Goal: Task Accomplishment & Management: Complete application form

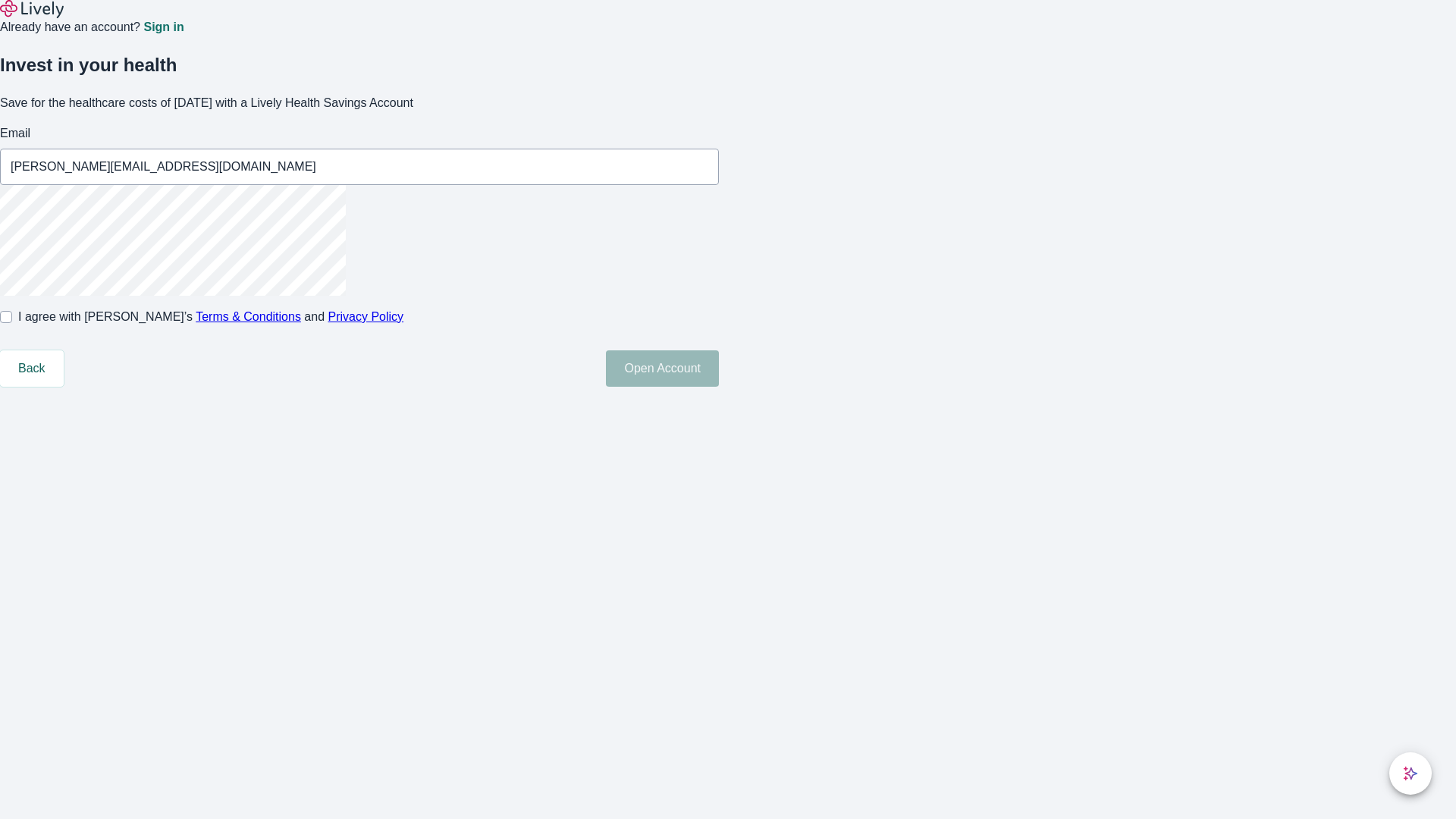
click at [12, 323] on input "I agree with Lively’s Terms & Conditions and Privacy Policy" at bounding box center [6, 316] width 12 height 12
checkbox input "true"
click at [719, 387] on button "Open Account" at bounding box center [662, 368] width 113 height 36
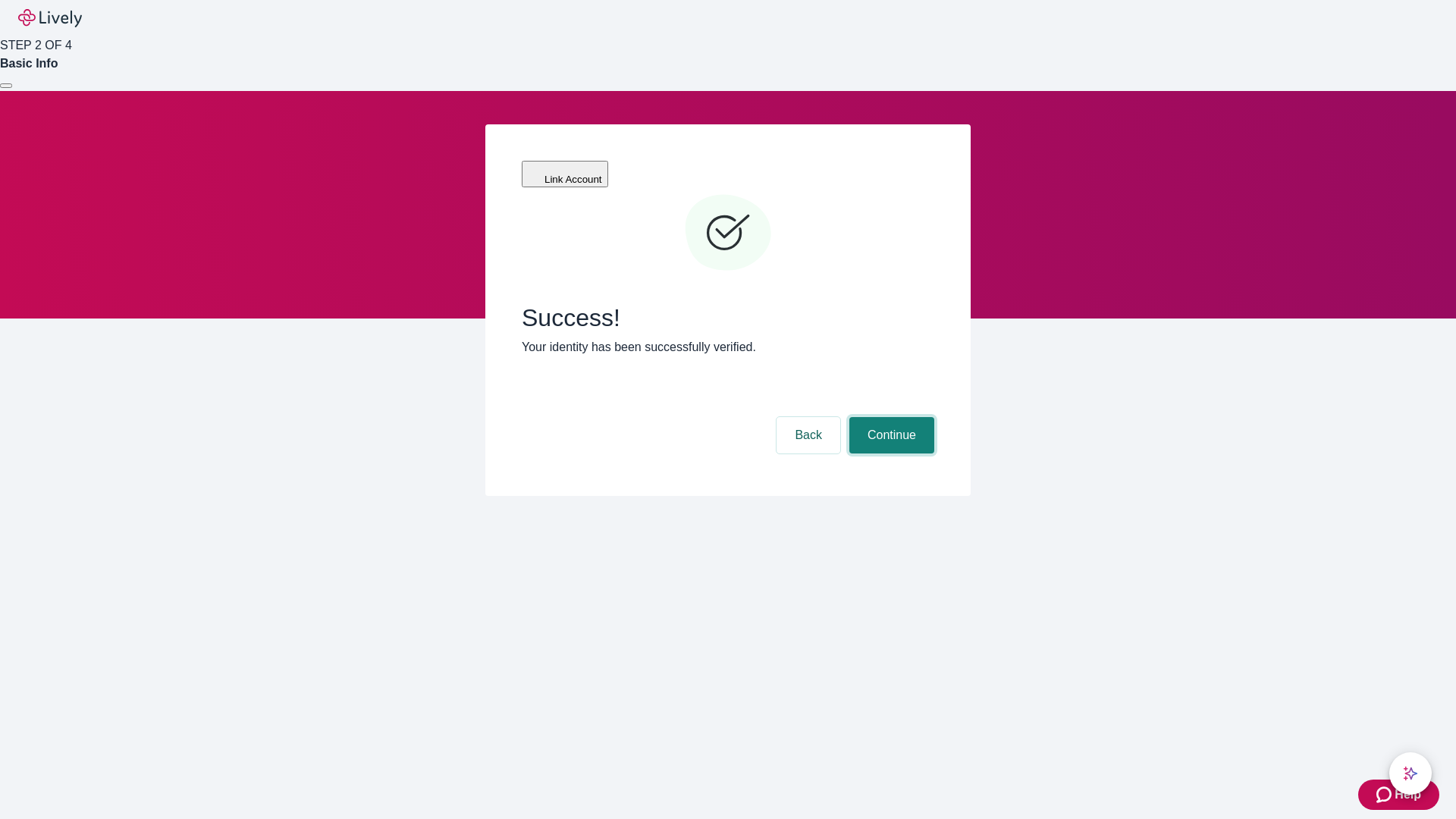
click at [889, 418] on button "Continue" at bounding box center [892, 435] width 85 height 36
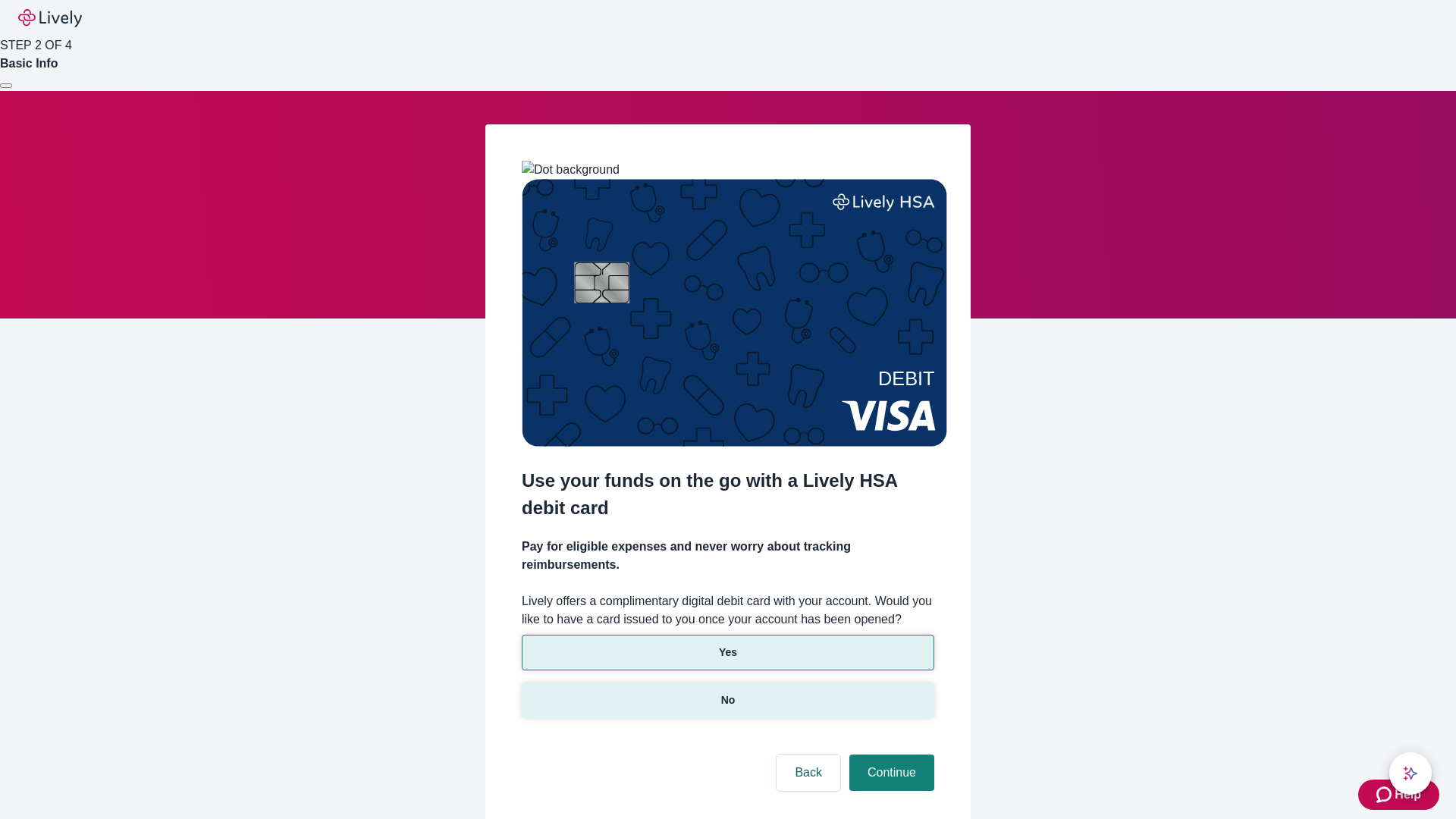
click at [727, 692] on p "No" at bounding box center [728, 700] width 14 height 16
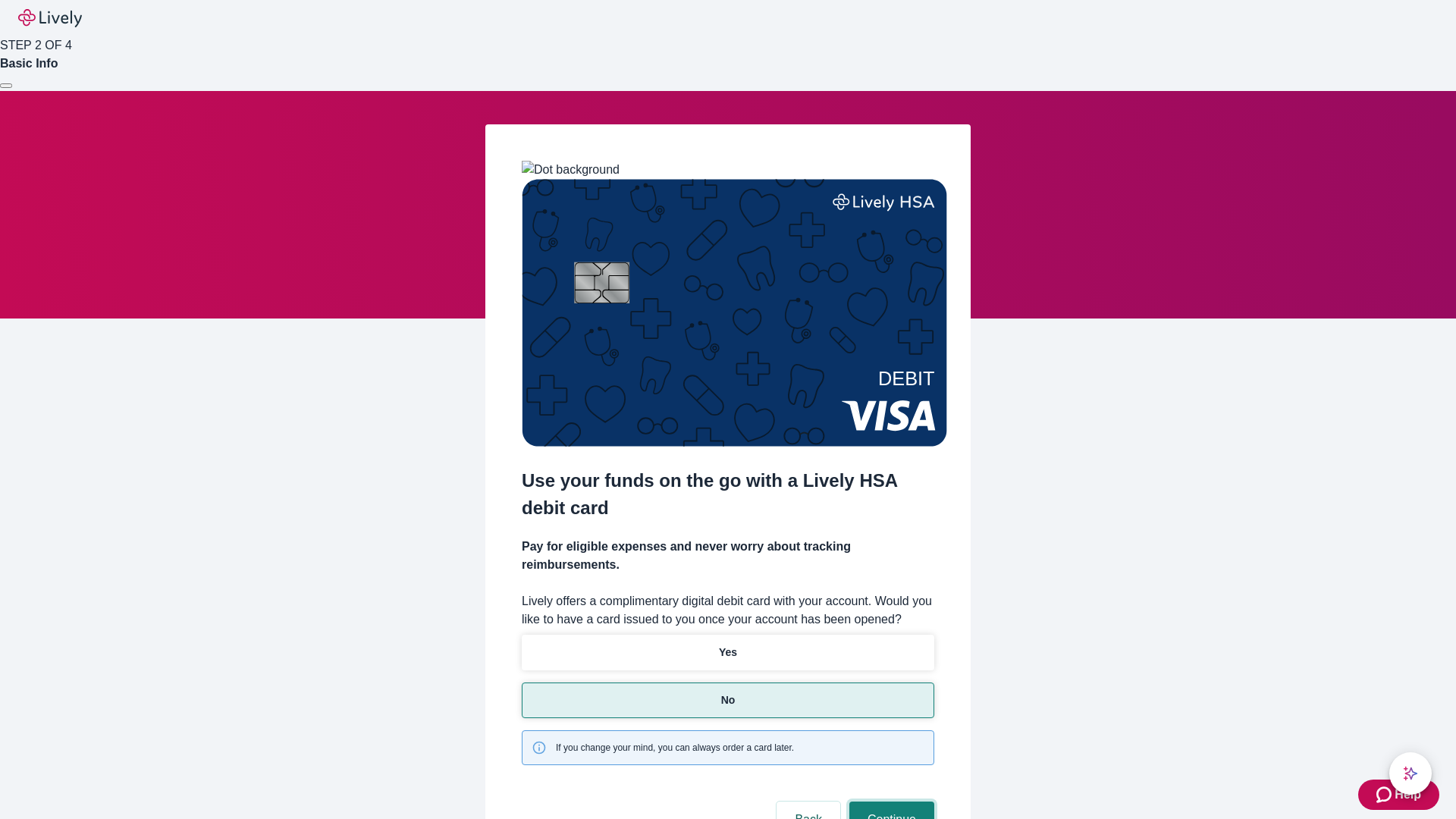
click at [889, 802] on button "Continue" at bounding box center [892, 820] width 85 height 36
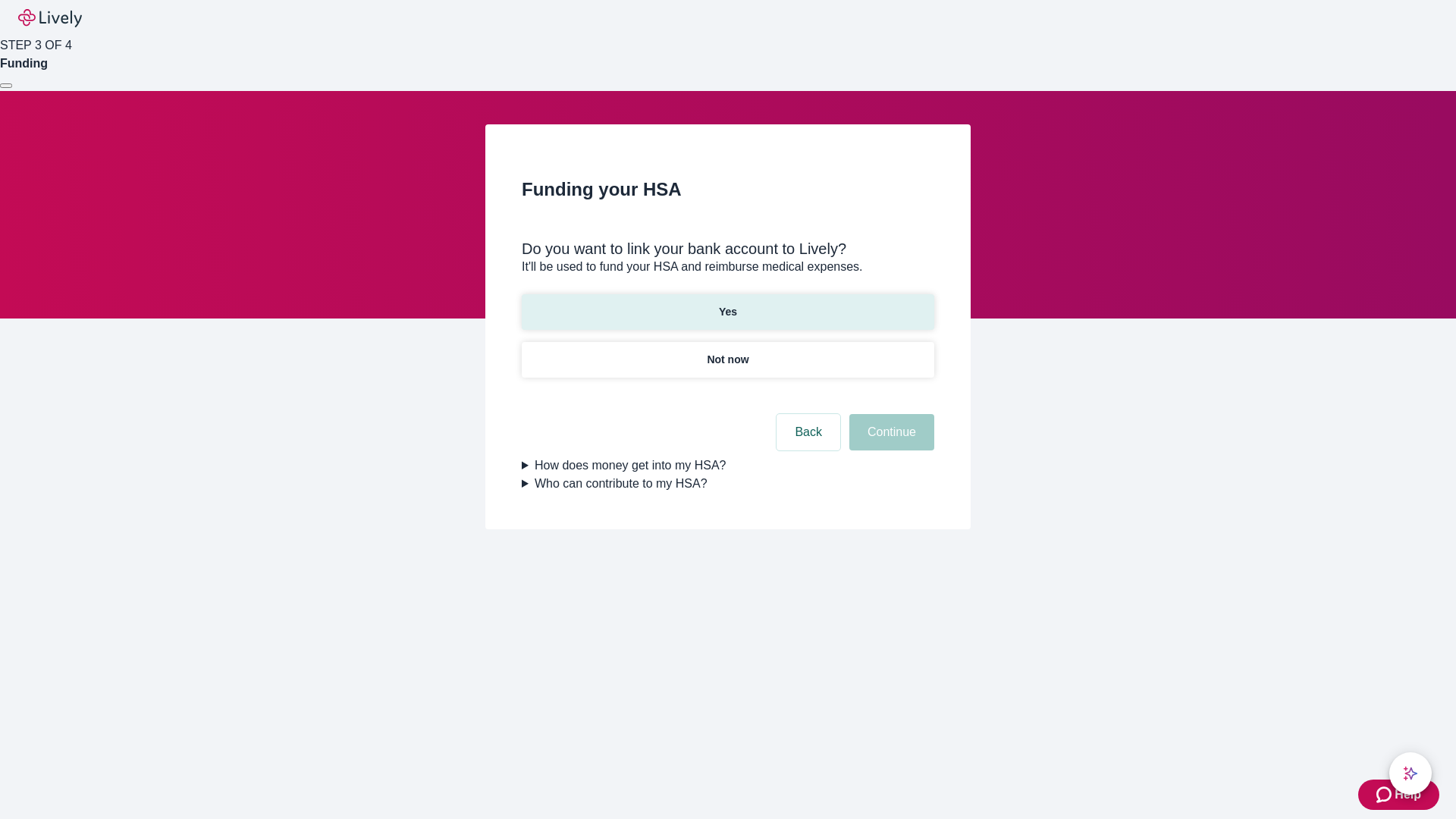
click at [727, 304] on p "Yes" at bounding box center [728, 312] width 18 height 16
click at [889, 414] on button "Continue" at bounding box center [892, 432] width 85 height 36
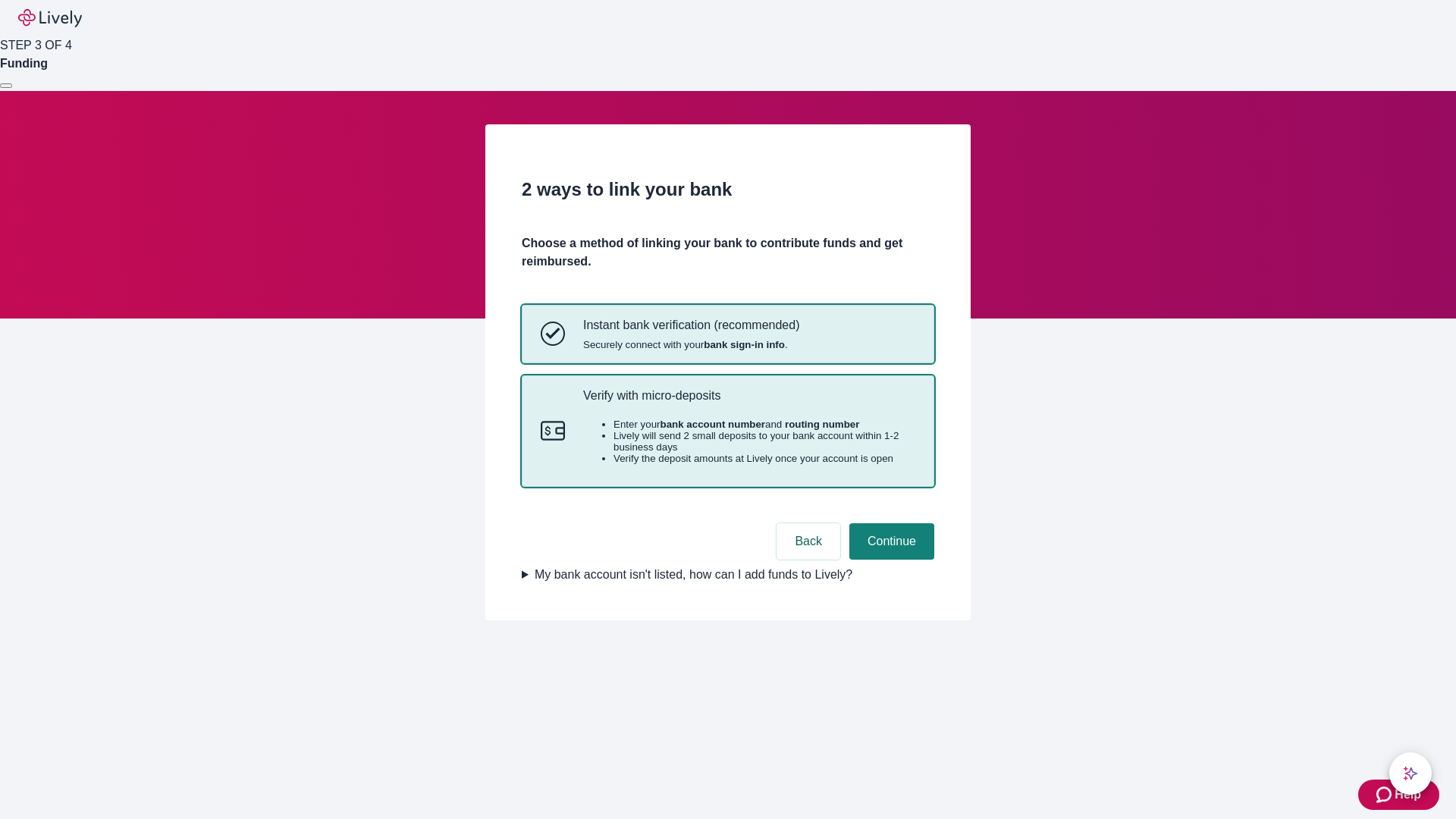
click at [748, 403] on p "Verify with micro-deposits" at bounding box center [749, 396] width 332 height 14
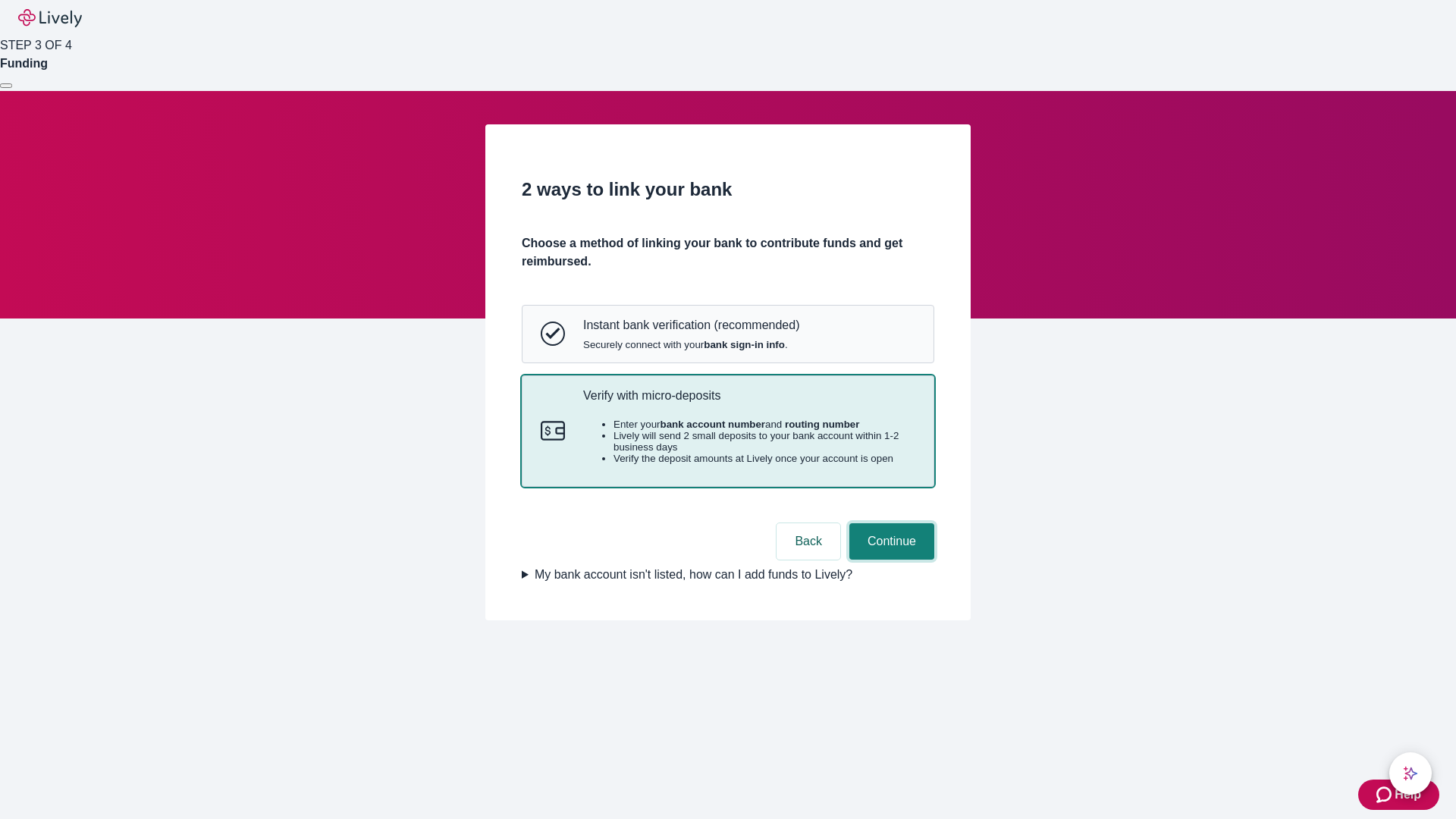
click at [889, 560] on button "Continue" at bounding box center [892, 541] width 85 height 36
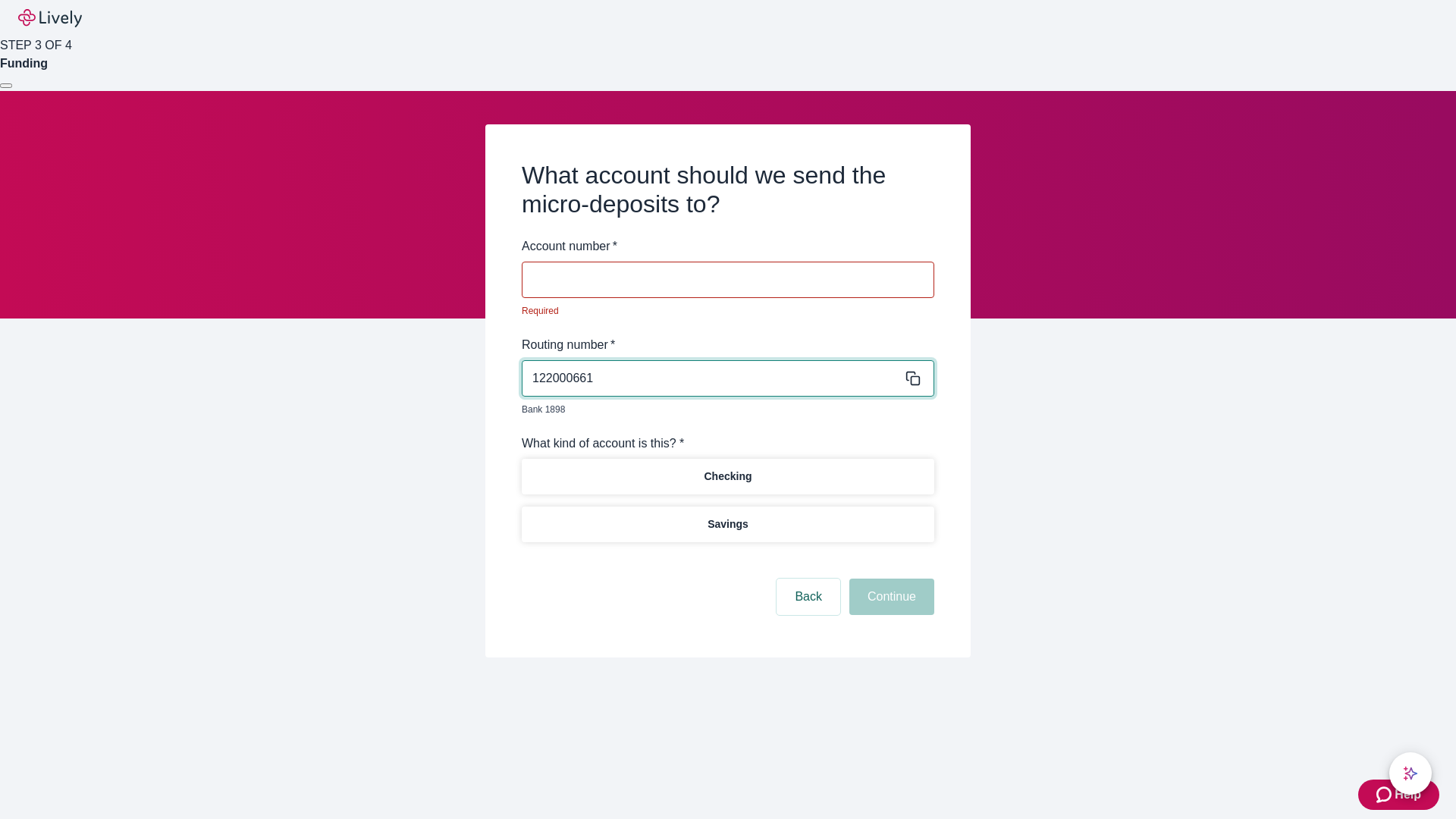
type input "122000661"
type input "066694"
